Goal: Task Accomplishment & Management: Use online tool/utility

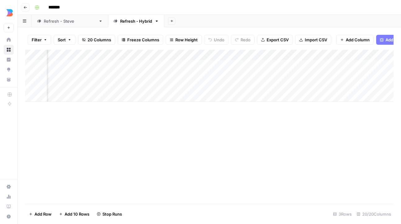
scroll to position [0, 883]
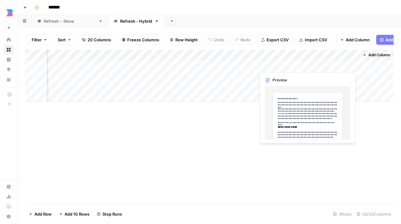
click at [331, 65] on div "Add Column" at bounding box center [209, 76] width 369 height 52
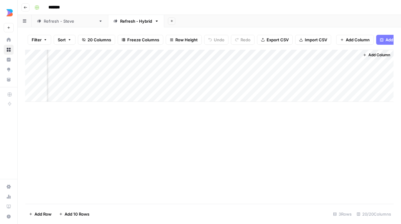
click at [55, 25] on link "Refresh - [PERSON_NAME]" at bounding box center [70, 21] width 76 height 12
click at [121, 55] on div "Add Column" at bounding box center [209, 76] width 369 height 52
click at [136, 71] on span "All Rows" at bounding box center [142, 69] width 39 height 6
click at [111, 55] on div "Add Column" at bounding box center [209, 76] width 369 height 52
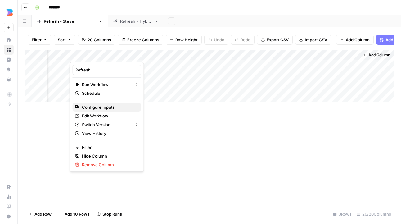
click at [104, 105] on span "Configure Inputs" at bounding box center [109, 107] width 54 height 6
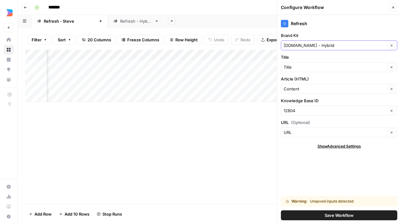
click at [395, 44] on button "Clear" at bounding box center [391, 45] width 7 height 7
click at [392, 44] on icon "button" at bounding box center [392, 45] width 2 height 2
click at [394, 10] on button "Close" at bounding box center [393, 7] width 8 height 8
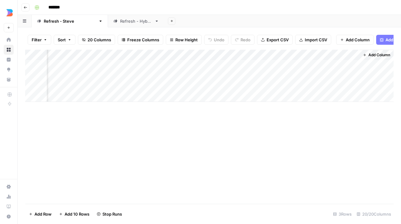
click at [120, 54] on div "Add Column" at bounding box center [209, 76] width 369 height 52
click at [113, 55] on div "Add Column" at bounding box center [209, 76] width 369 height 52
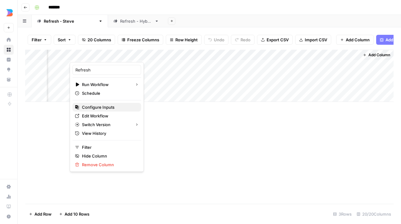
click at [101, 106] on span "Configure Inputs" at bounding box center [109, 107] width 54 height 6
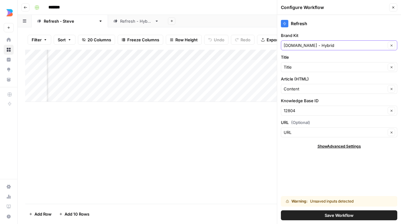
click at [394, 47] on button "Clear" at bounding box center [391, 45] width 7 height 7
click at [363, 47] on input "Brand Kit" at bounding box center [335, 45] width 102 height 6
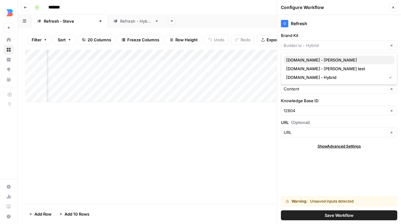
click at [321, 61] on span "[DOMAIN_NAME] - [PERSON_NAME]" at bounding box center [337, 60] width 103 height 6
type input "[DOMAIN_NAME] - [PERSON_NAME]"
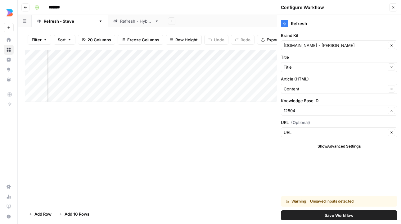
click at [332, 215] on span "Save Workflow" at bounding box center [339, 215] width 29 height 6
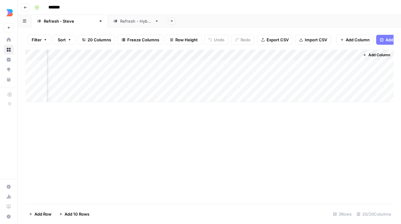
click at [122, 54] on div "Add Column" at bounding box center [209, 76] width 369 height 52
click at [130, 72] on button "All Rows" at bounding box center [144, 69] width 47 height 9
